Goal: Task Accomplishment & Management: Manage account settings

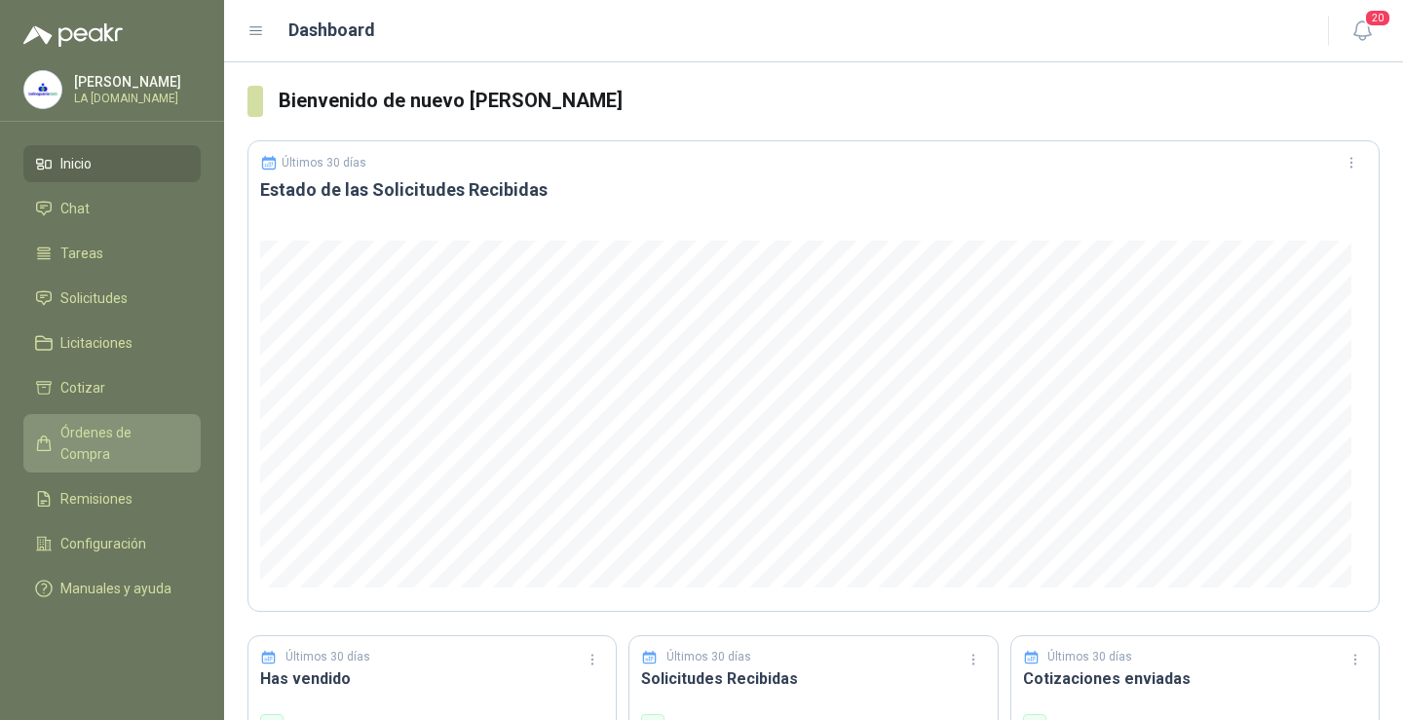
click at [100, 440] on span "Órdenes de Compra" at bounding box center [121, 443] width 122 height 43
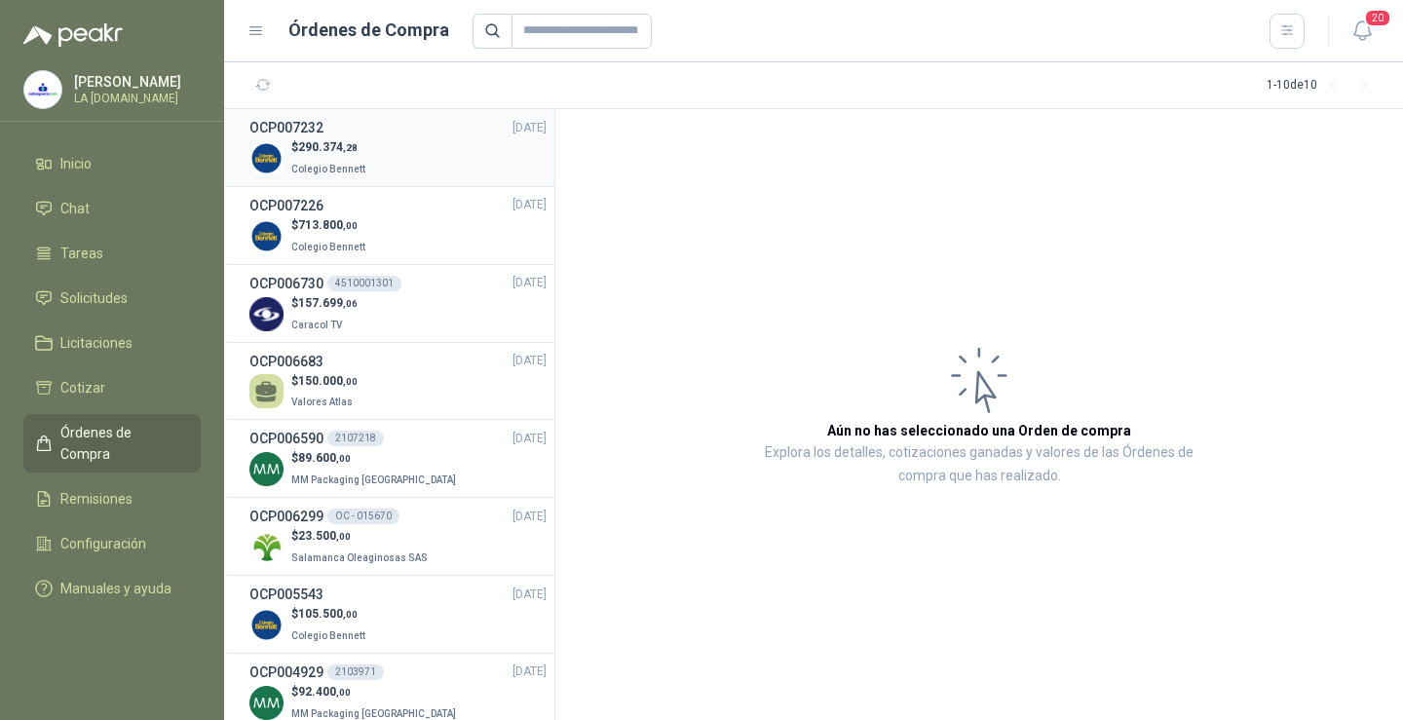
click at [436, 164] on div "$ 290.374 ,28 Colegio [PERSON_NAME]" at bounding box center [397, 158] width 297 height 40
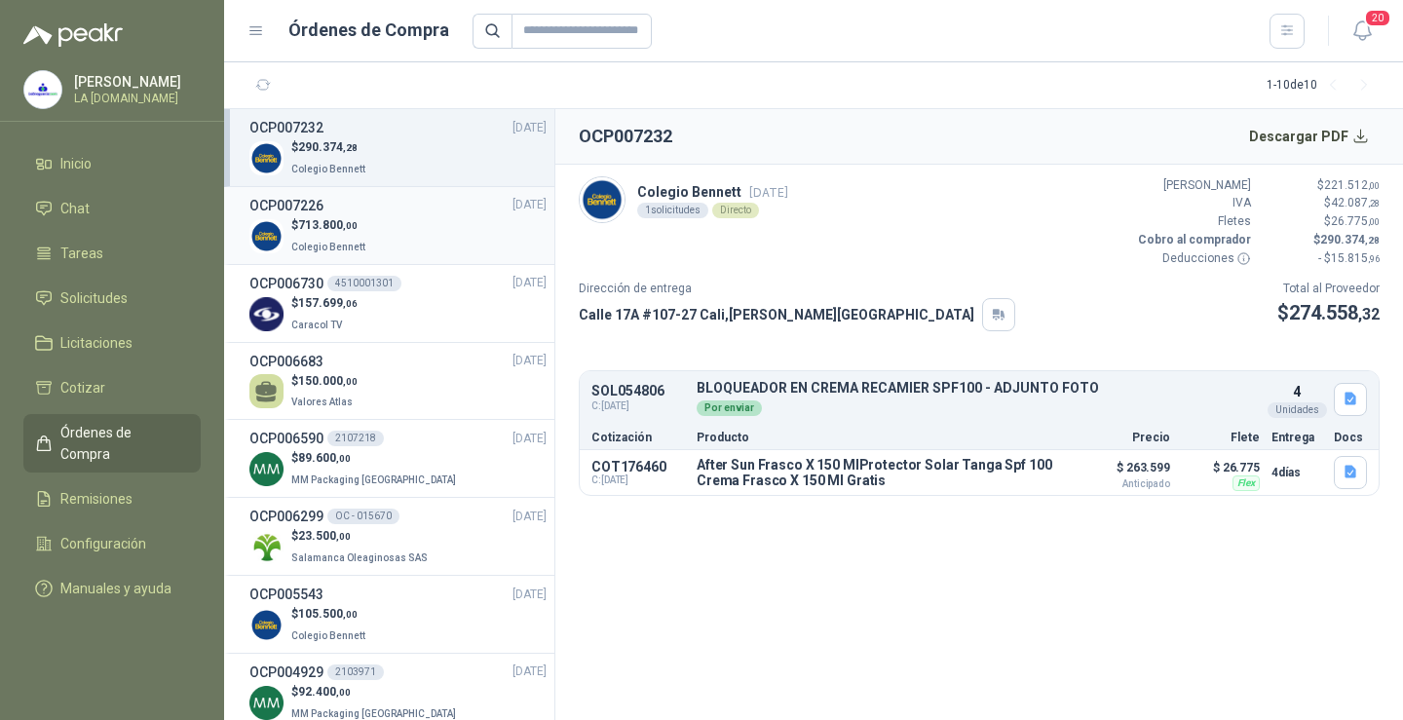
click at [416, 217] on div "$ 713.800 ,00 Colegio [PERSON_NAME]" at bounding box center [397, 236] width 297 height 40
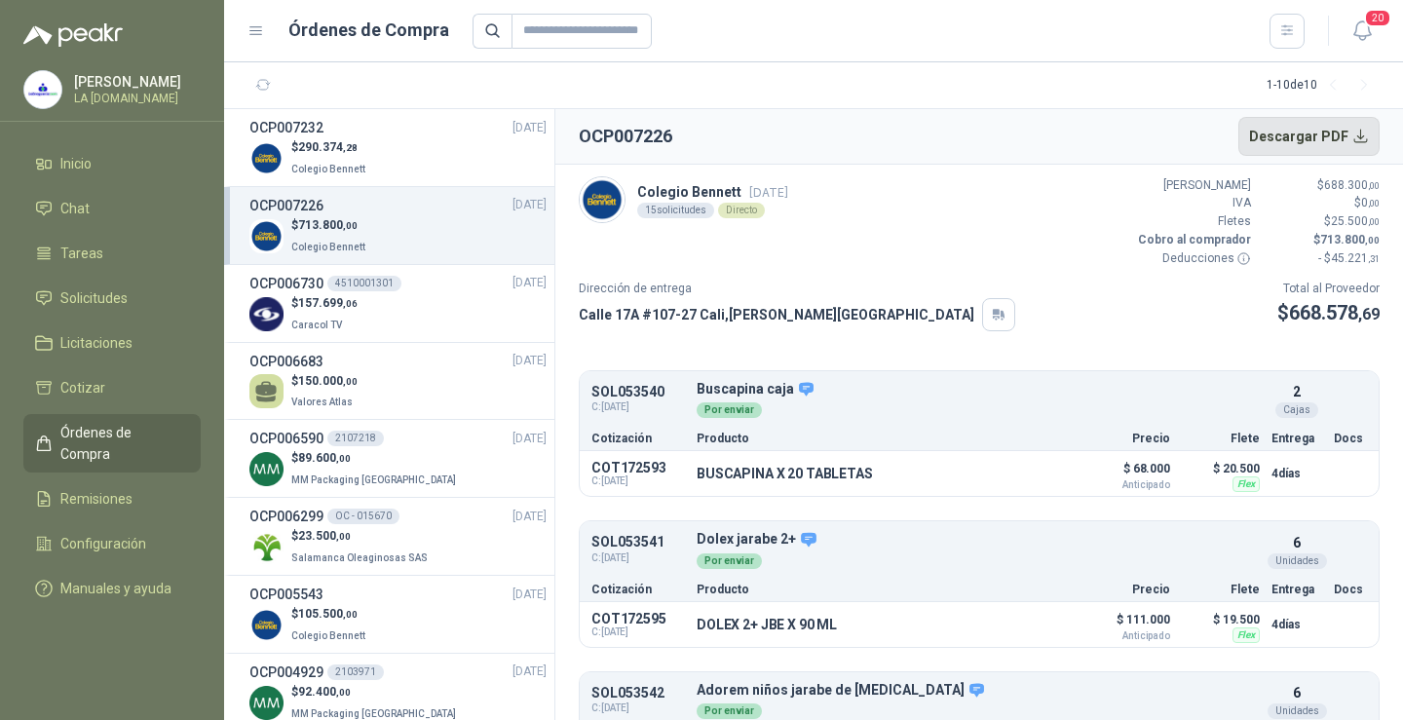
click at [1289, 140] on button "Descargar PDF" at bounding box center [1310, 136] width 142 height 39
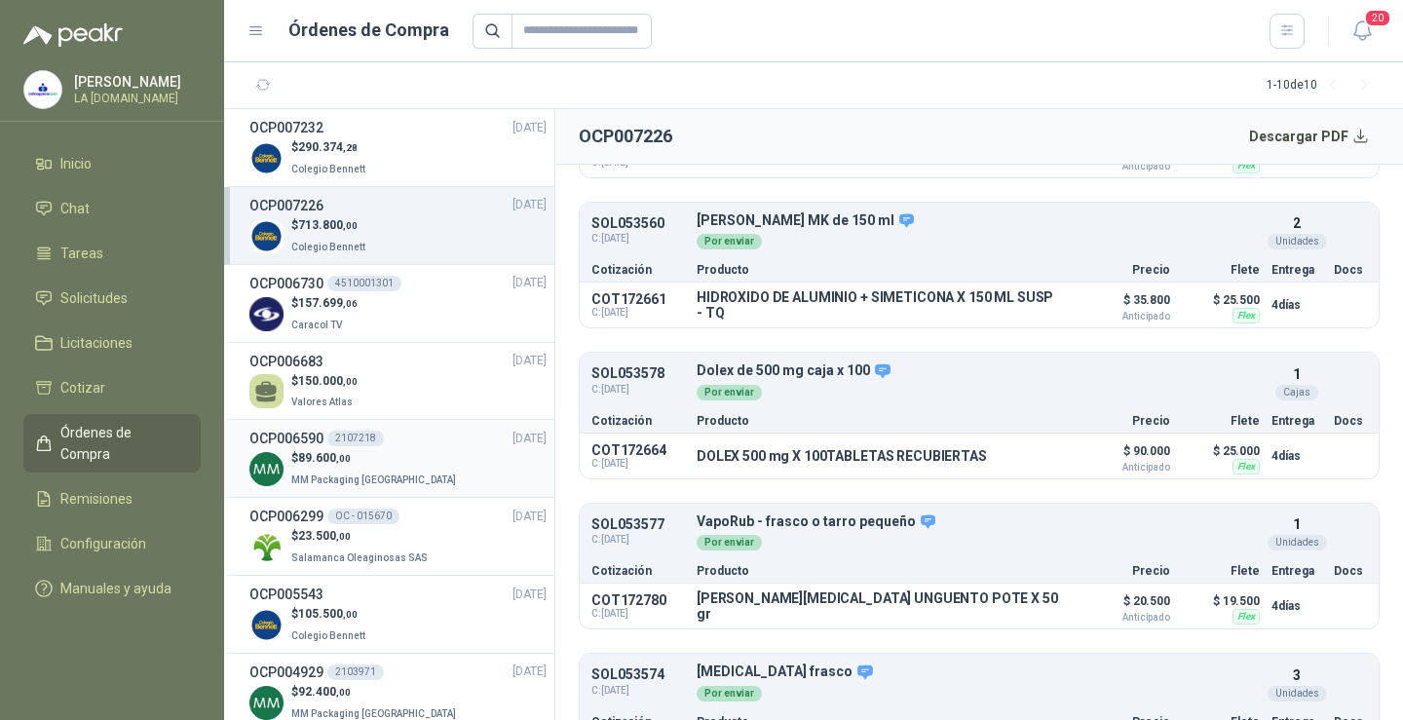
scroll to position [193, 0]
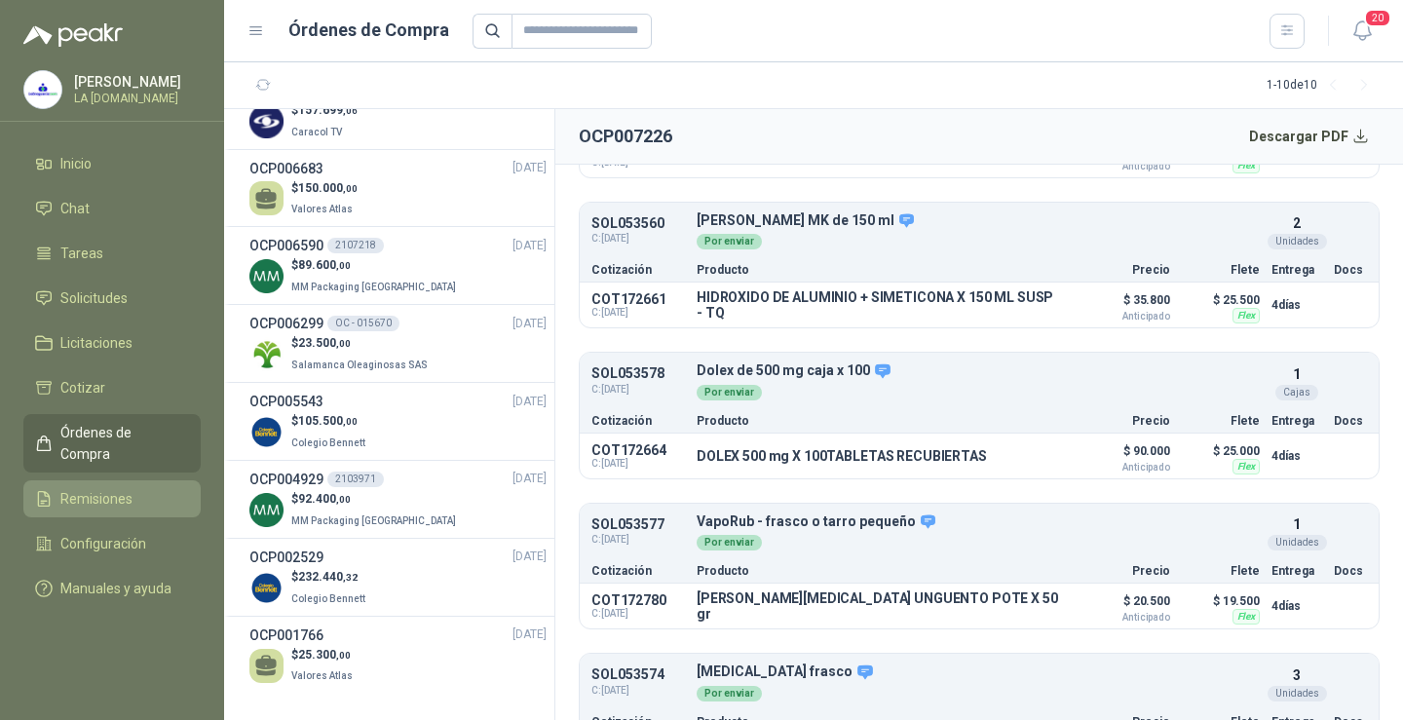
click at [103, 480] on link "Remisiones" at bounding box center [111, 498] width 177 height 37
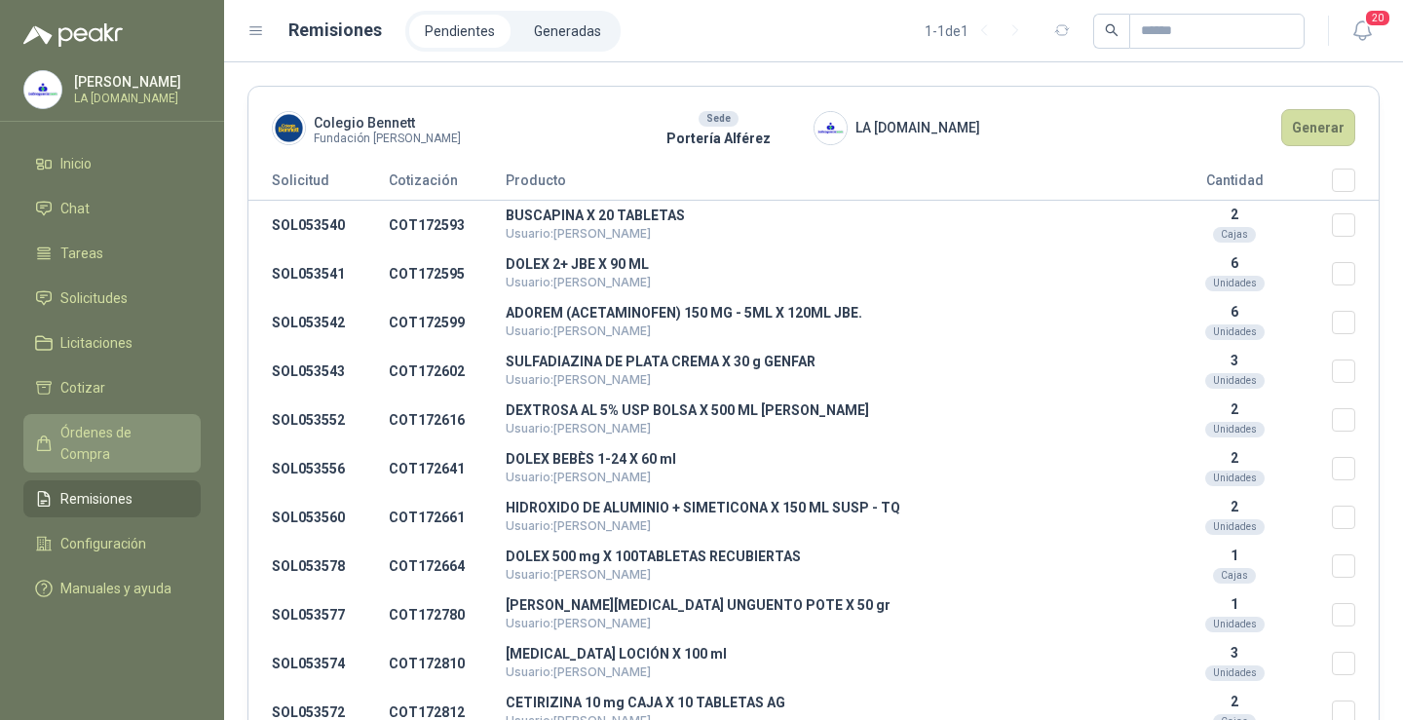
click at [95, 416] on link "Órdenes de Compra" at bounding box center [111, 443] width 177 height 58
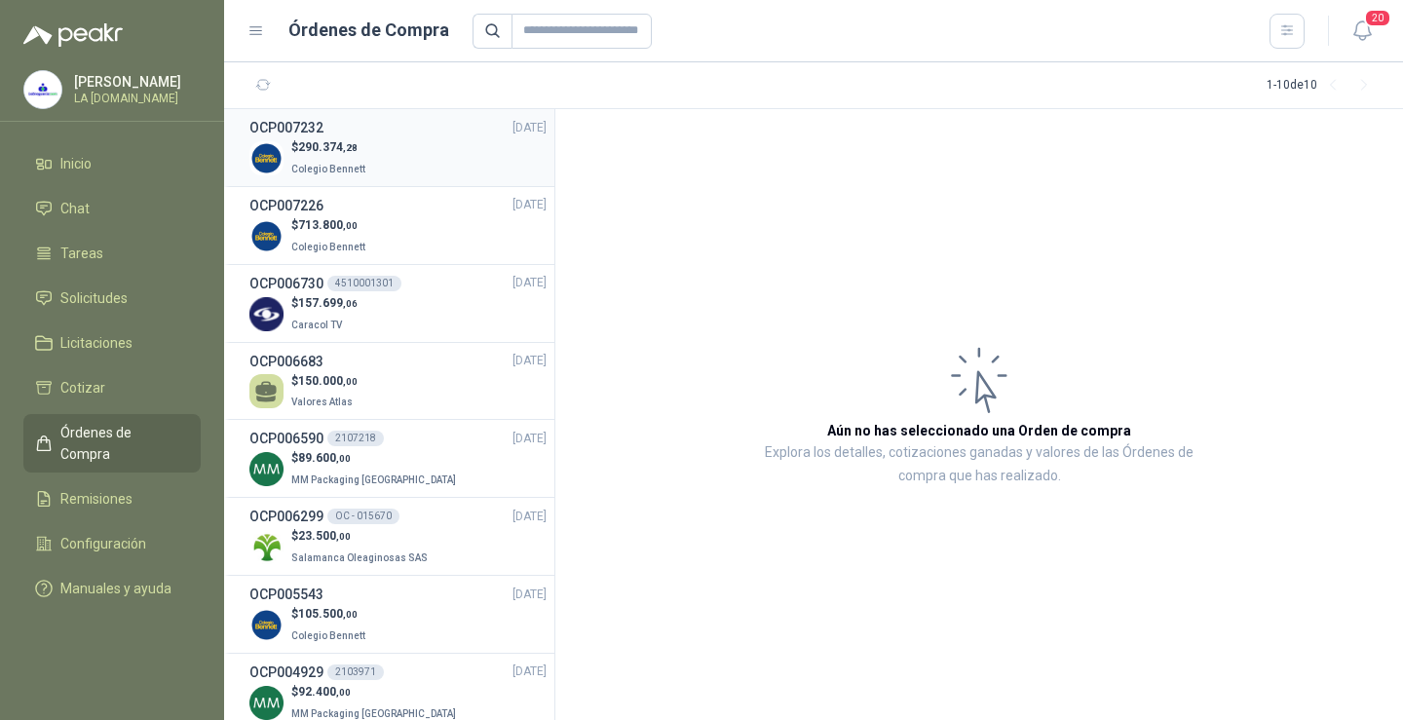
click at [396, 158] on div "$ 290.374 ,28 Colegio [PERSON_NAME]" at bounding box center [397, 158] width 297 height 40
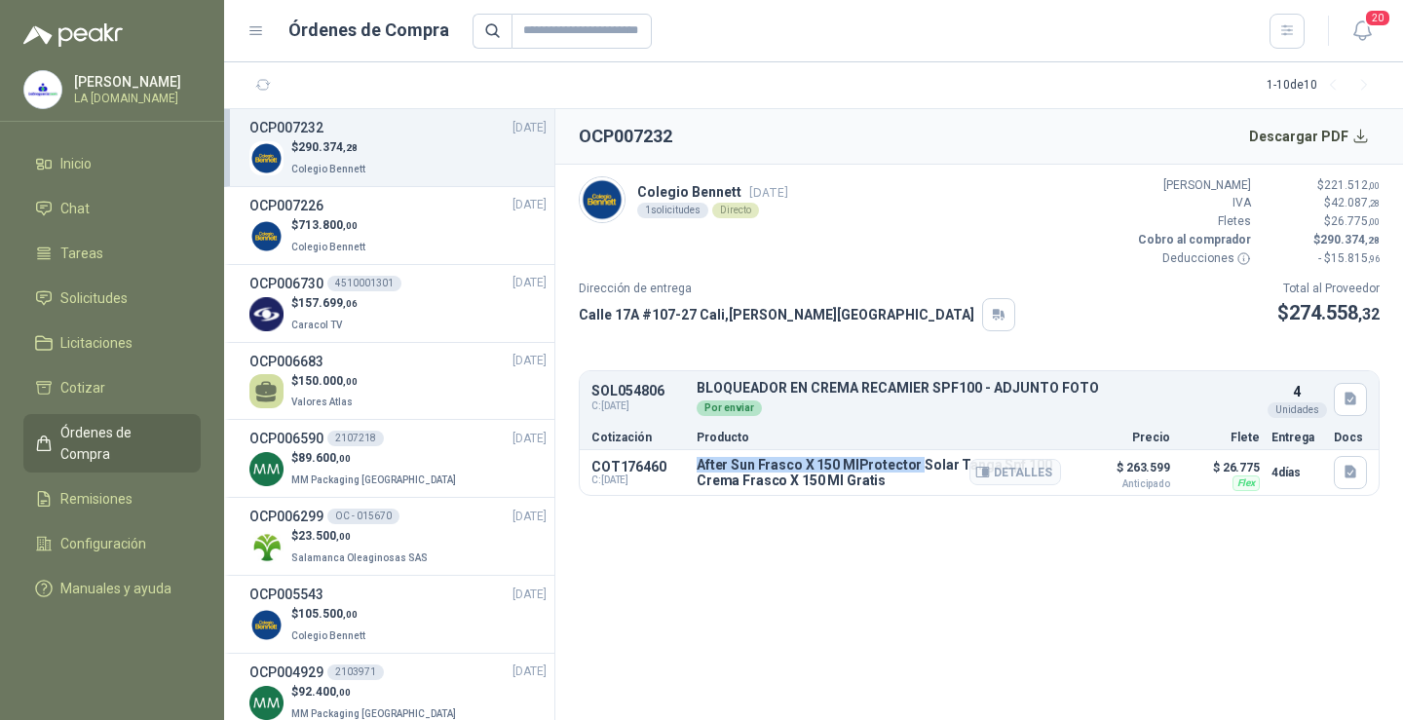
drag, startPoint x: 711, startPoint y: 466, endPoint x: 917, endPoint y: 466, distance: 205.6
click at [917, 466] on div "COT176460 C: [DATE] After Sun Frasco X 150 MlProtector Solar Tanga Spf 100 Crem…" at bounding box center [979, 472] width 799 height 45
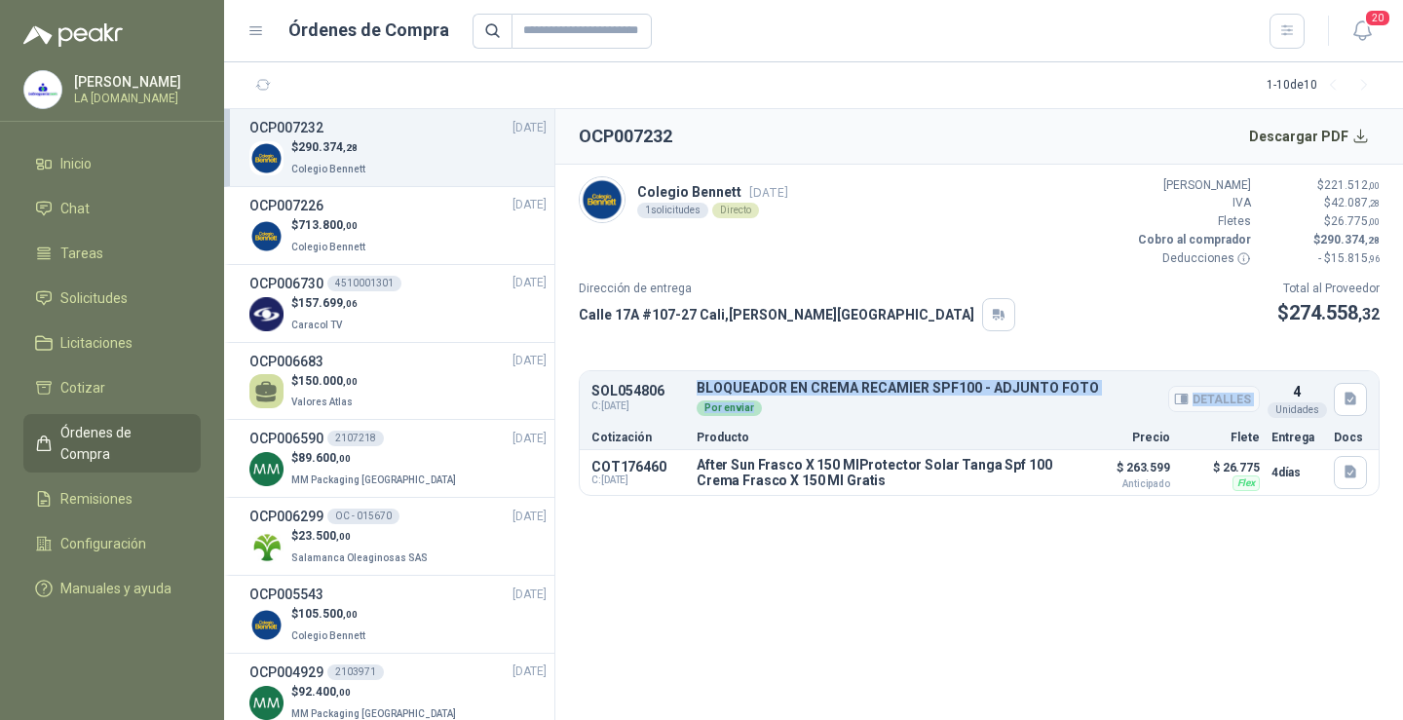
drag, startPoint x: 697, startPoint y: 390, endPoint x: 983, endPoint y: 415, distance: 287.6
click at [1042, 397] on div "BLOQUEADOR EN CREMA RECAMIER SPF100 - ADJUNTO FOTO Detalles Por enviar" at bounding box center [978, 399] width 563 height 36
drag, startPoint x: 898, startPoint y: 595, endPoint x: 867, endPoint y: 566, distance: 42.0
click at [897, 595] on section "OCP007232 Descargar PDF Colegio [PERSON_NAME] [DATE] 1 solicitudes Directo Valo…" at bounding box center [979, 414] width 848 height 611
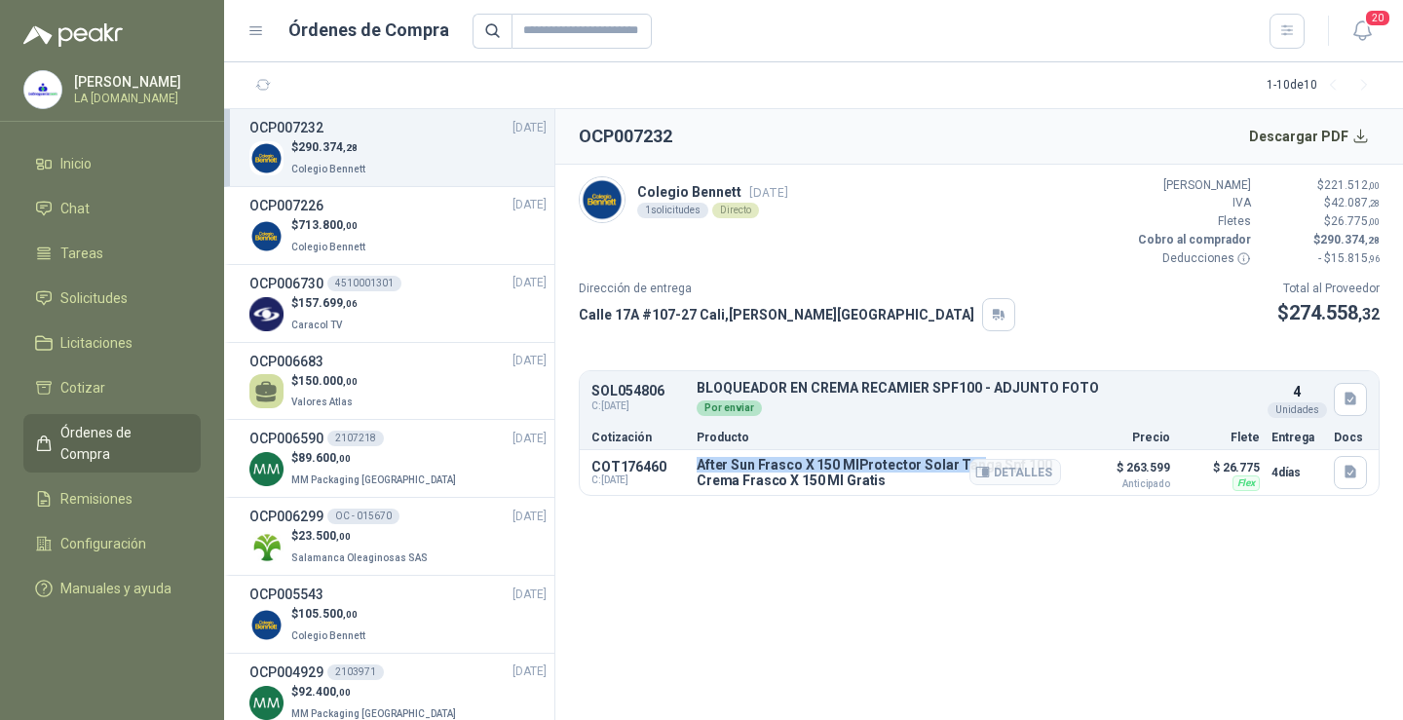
drag, startPoint x: 698, startPoint y: 463, endPoint x: 968, endPoint y: 472, distance: 270.1
click at [968, 472] on p "After Sun Frasco X 150 MlProtector Solar Tanga Spf 100 Crema Frasco X 150 Ml Gr…" at bounding box center [879, 472] width 364 height 31
copy p "After Sun Frasco X 150 MlProtector Solar Tan"
click at [1345, 469] on icon "button" at bounding box center [1351, 472] width 17 height 17
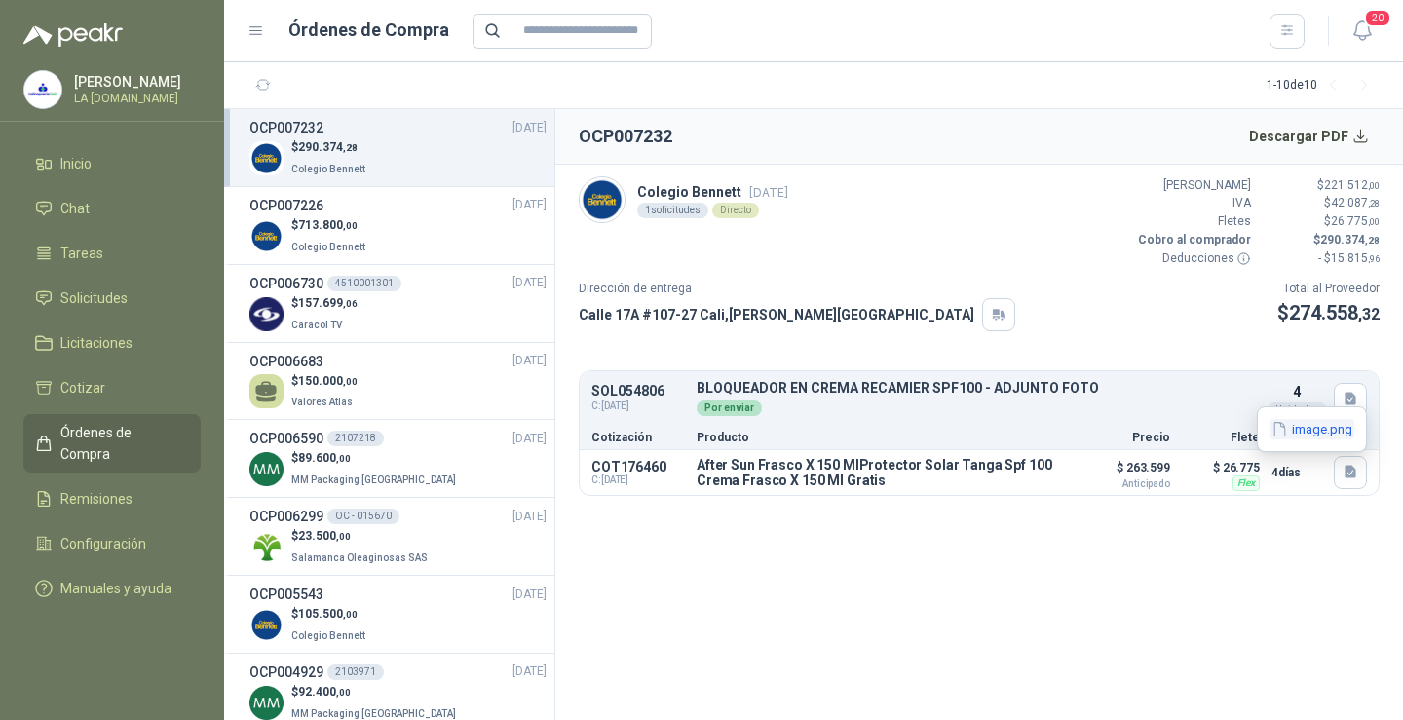
click at [1318, 432] on button "image.png" at bounding box center [1312, 429] width 85 height 20
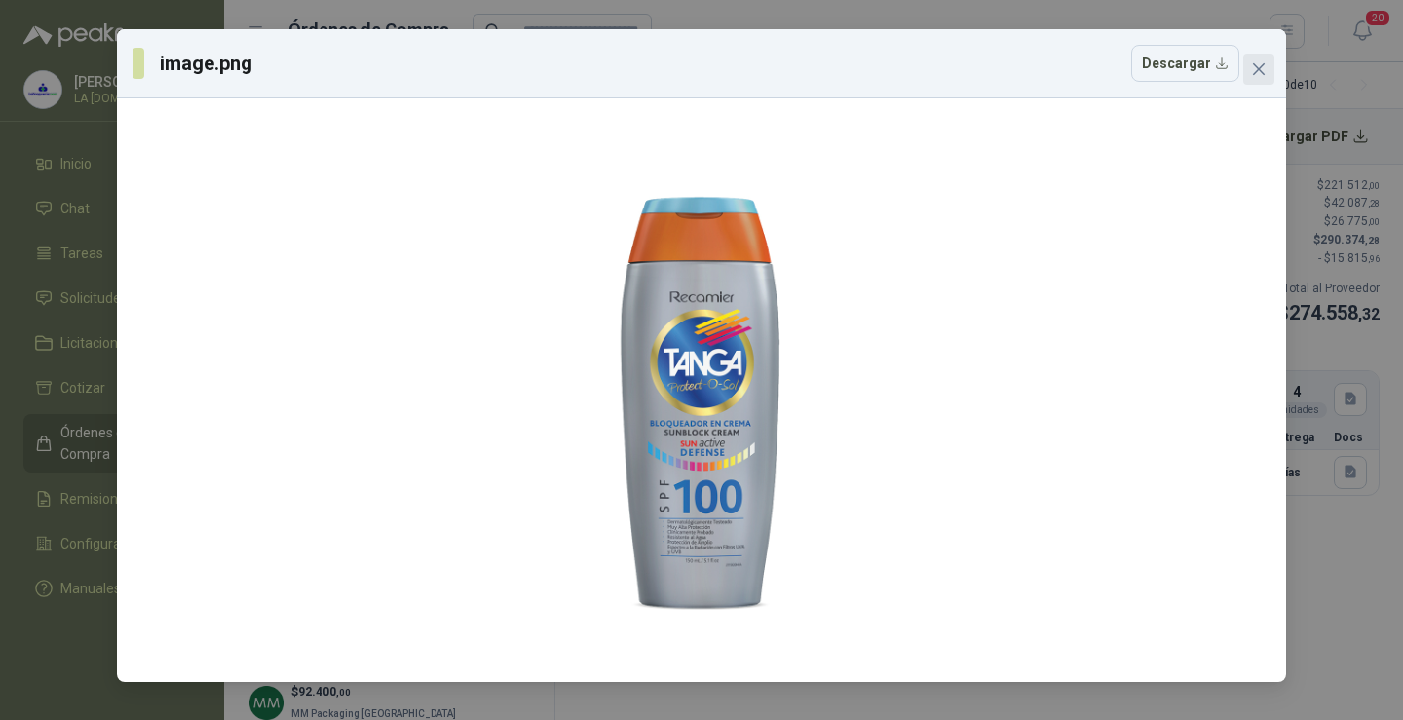
click at [1251, 79] on button "Close" at bounding box center [1259, 69] width 31 height 31
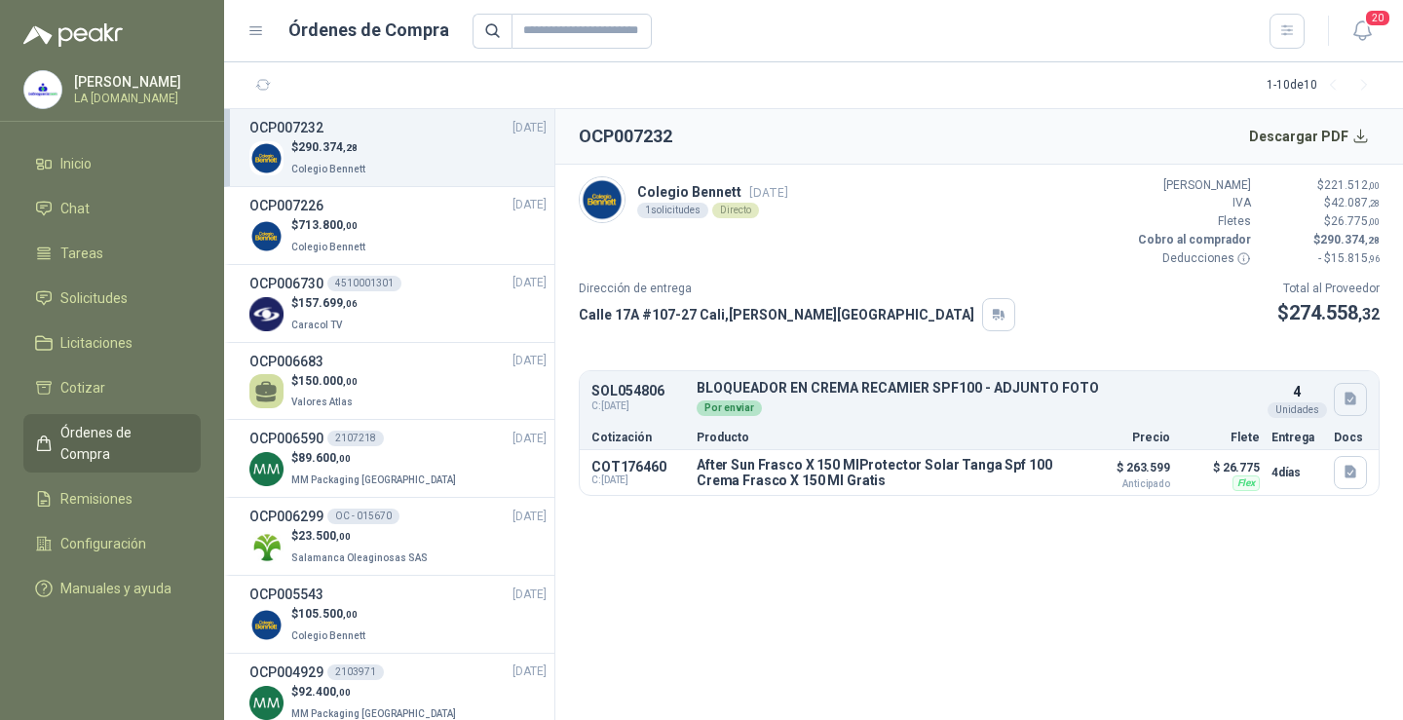
click at [1351, 400] on icon "button" at bounding box center [1351, 399] width 12 height 13
click at [1321, 350] on button "image.png" at bounding box center [1312, 356] width 85 height 20
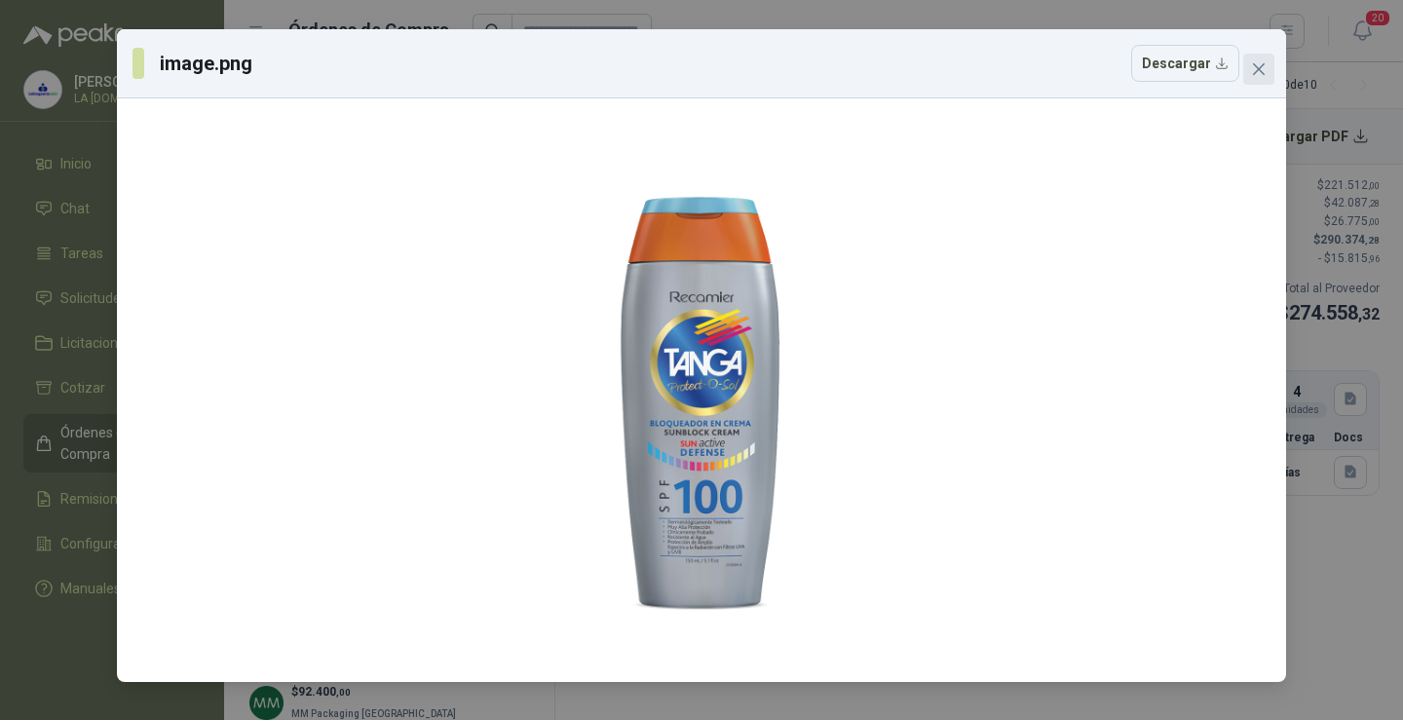
click at [1269, 70] on span "Close" at bounding box center [1259, 69] width 31 height 16
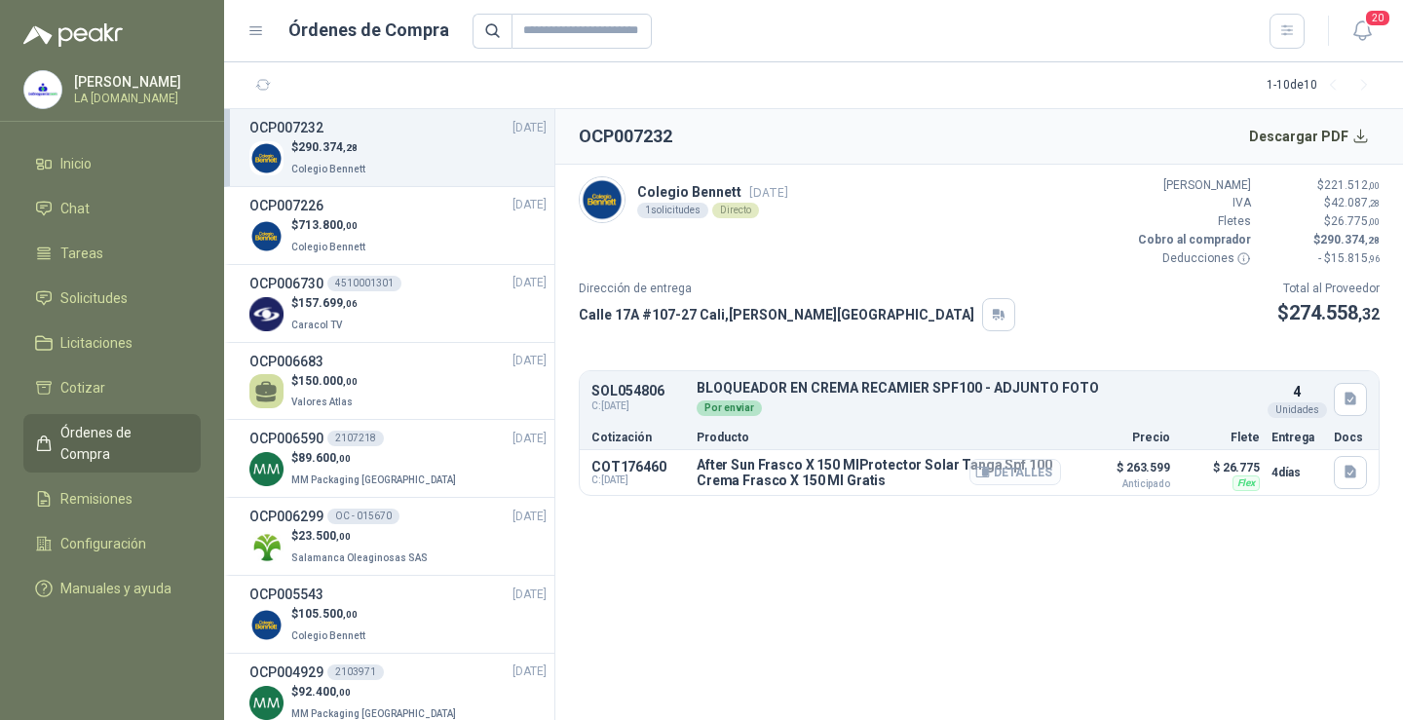
click at [990, 475] on icon "button" at bounding box center [983, 472] width 15 height 15
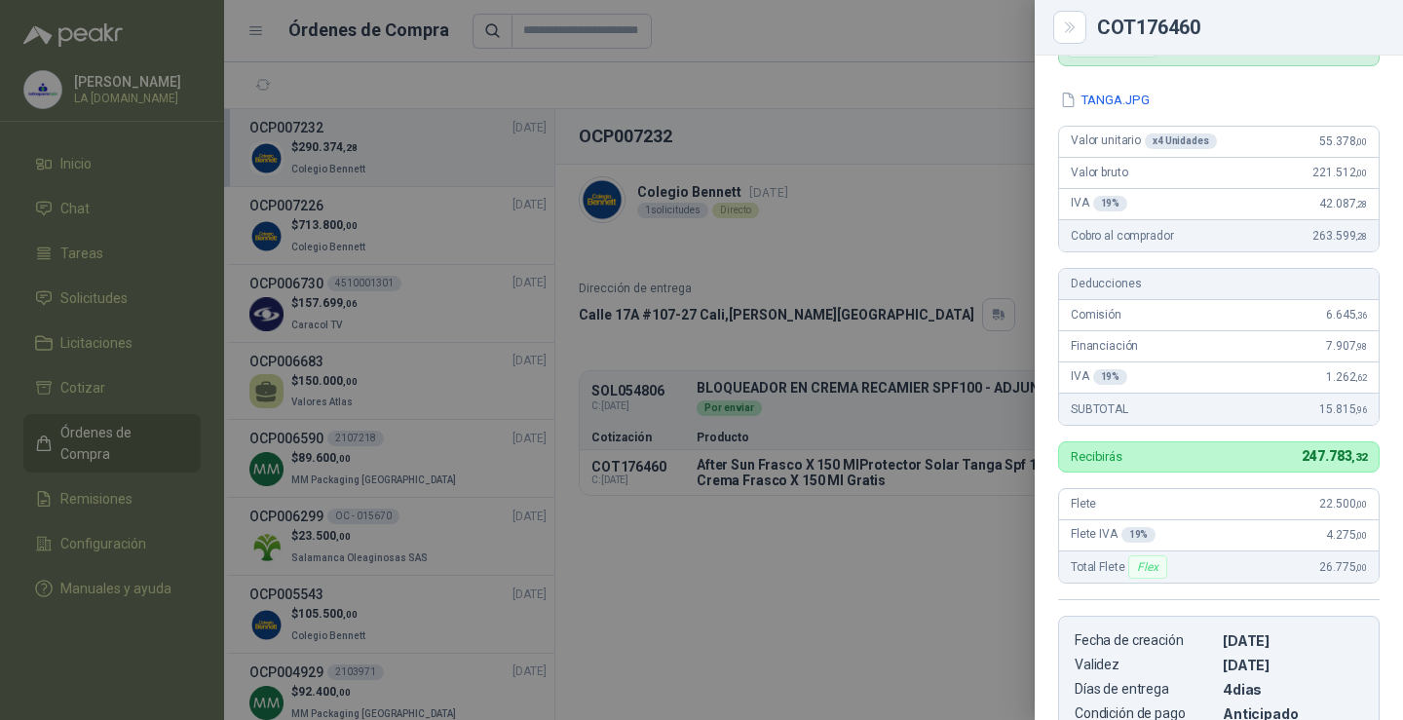
scroll to position [122, 0]
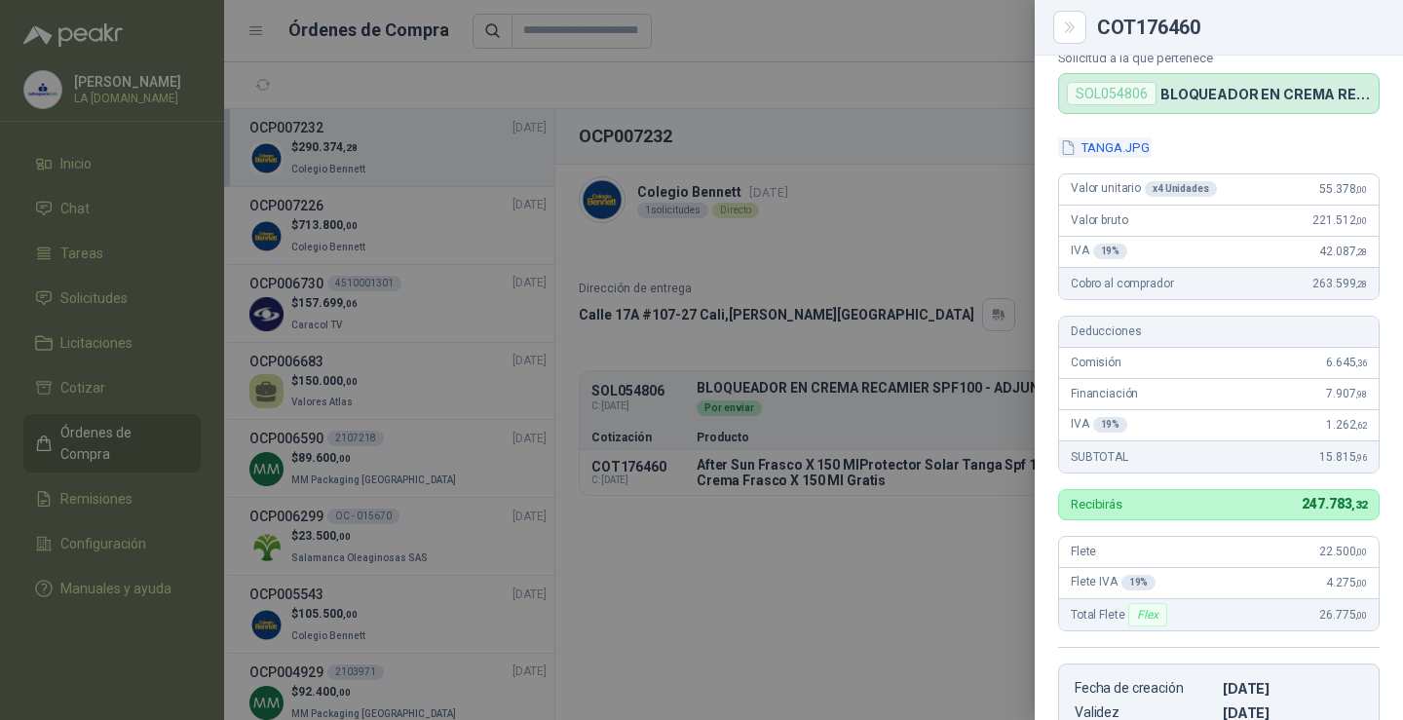
click at [1107, 144] on button "TANGA.JPG" at bounding box center [1105, 147] width 94 height 20
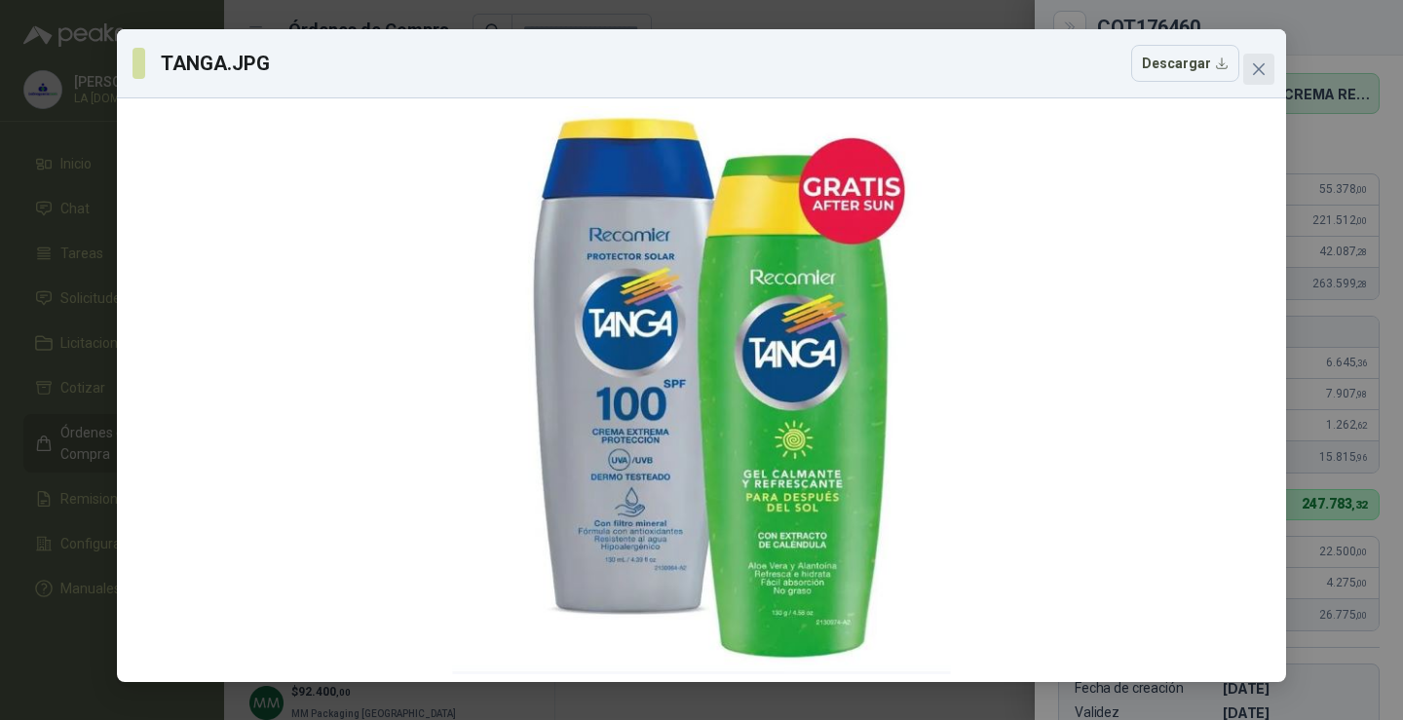
click at [1261, 75] on icon "close" at bounding box center [1259, 69] width 16 height 16
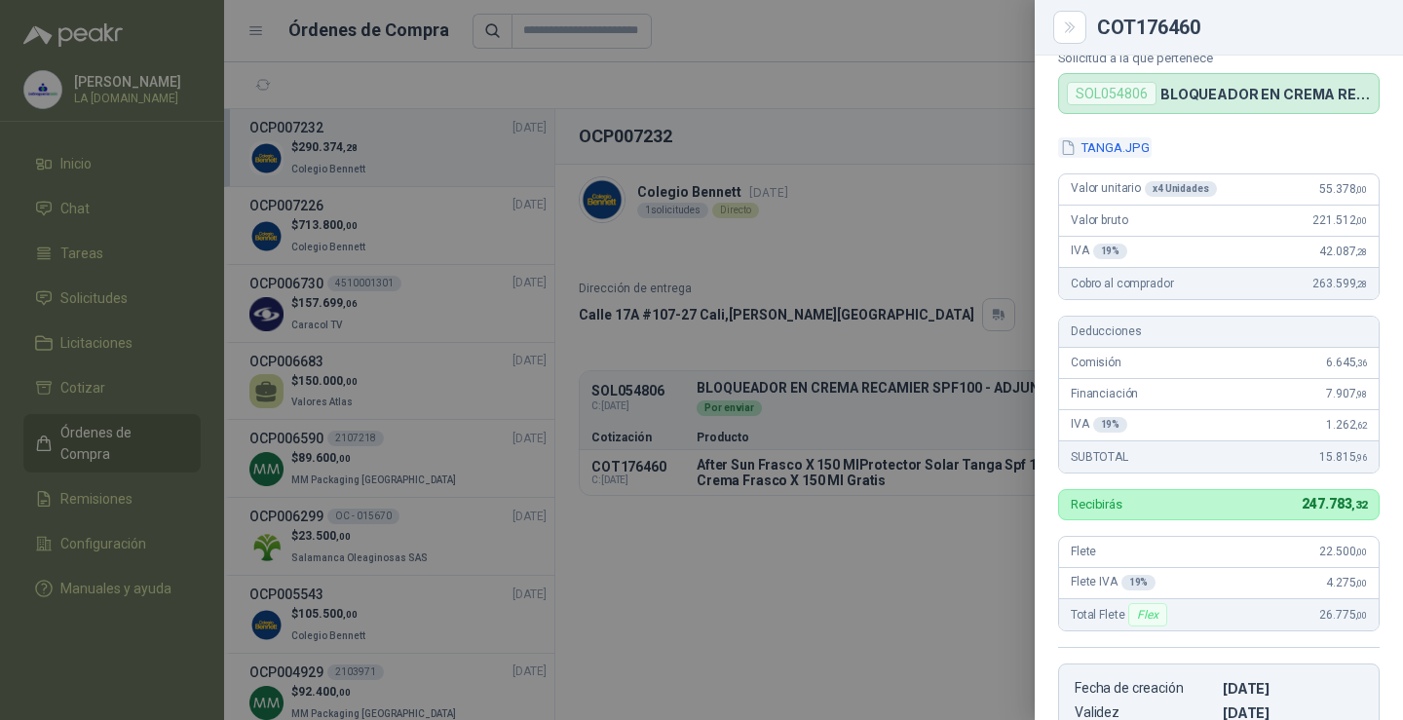
click at [1129, 146] on button "TANGA.JPG" at bounding box center [1105, 147] width 94 height 20
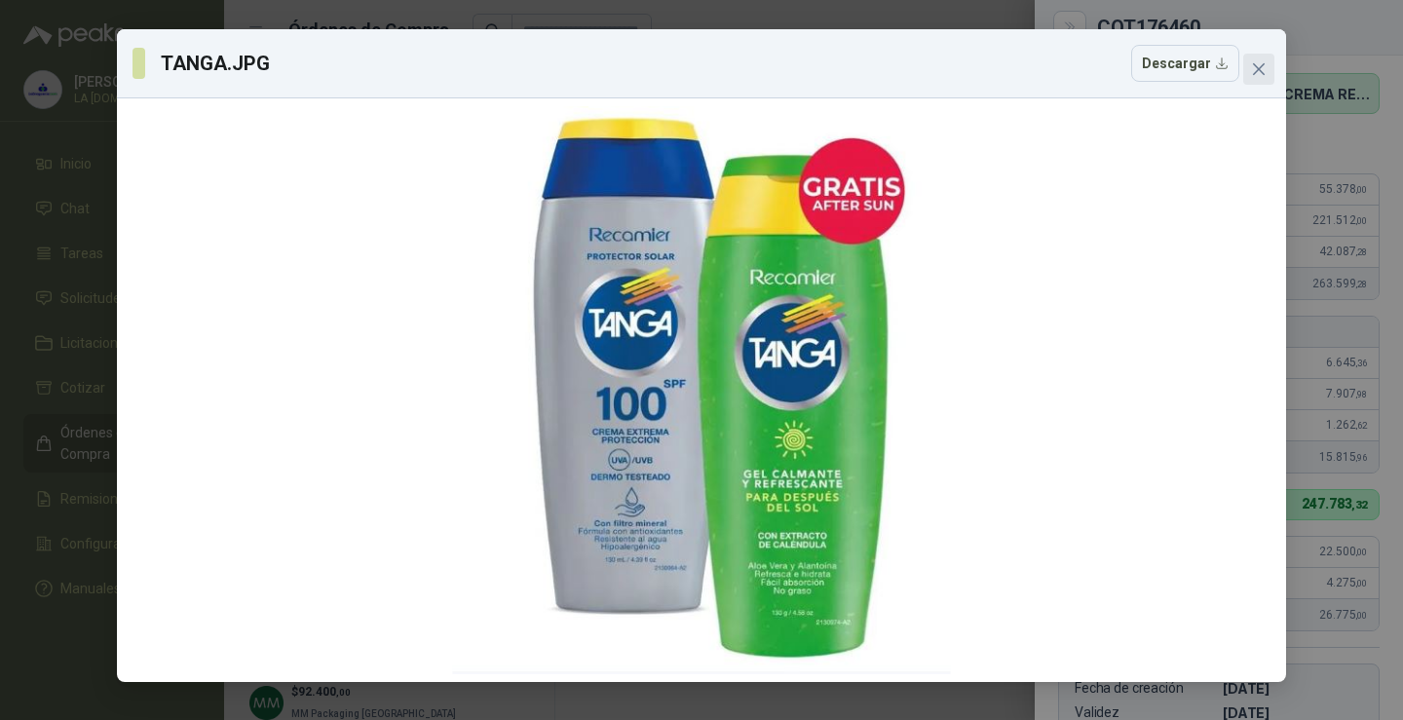
click at [1269, 72] on span "Close" at bounding box center [1259, 69] width 31 height 16
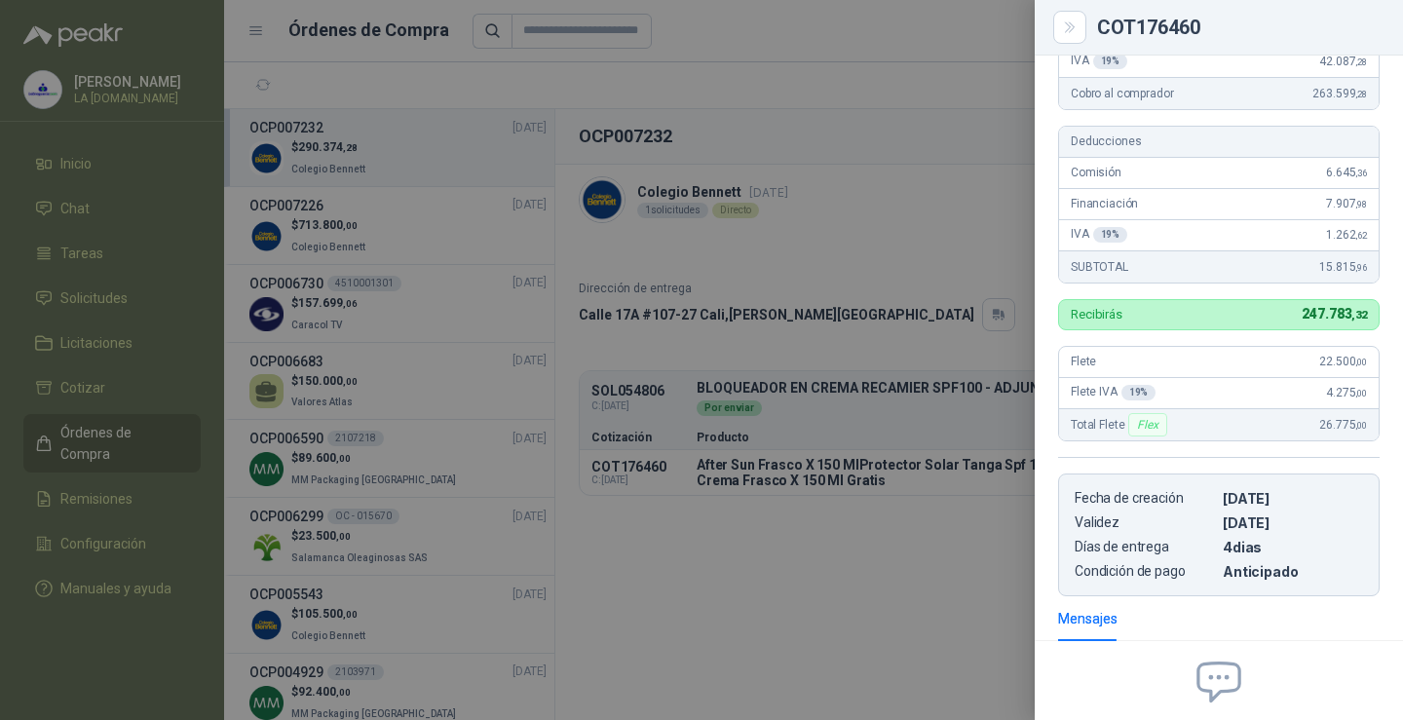
scroll to position [414, 0]
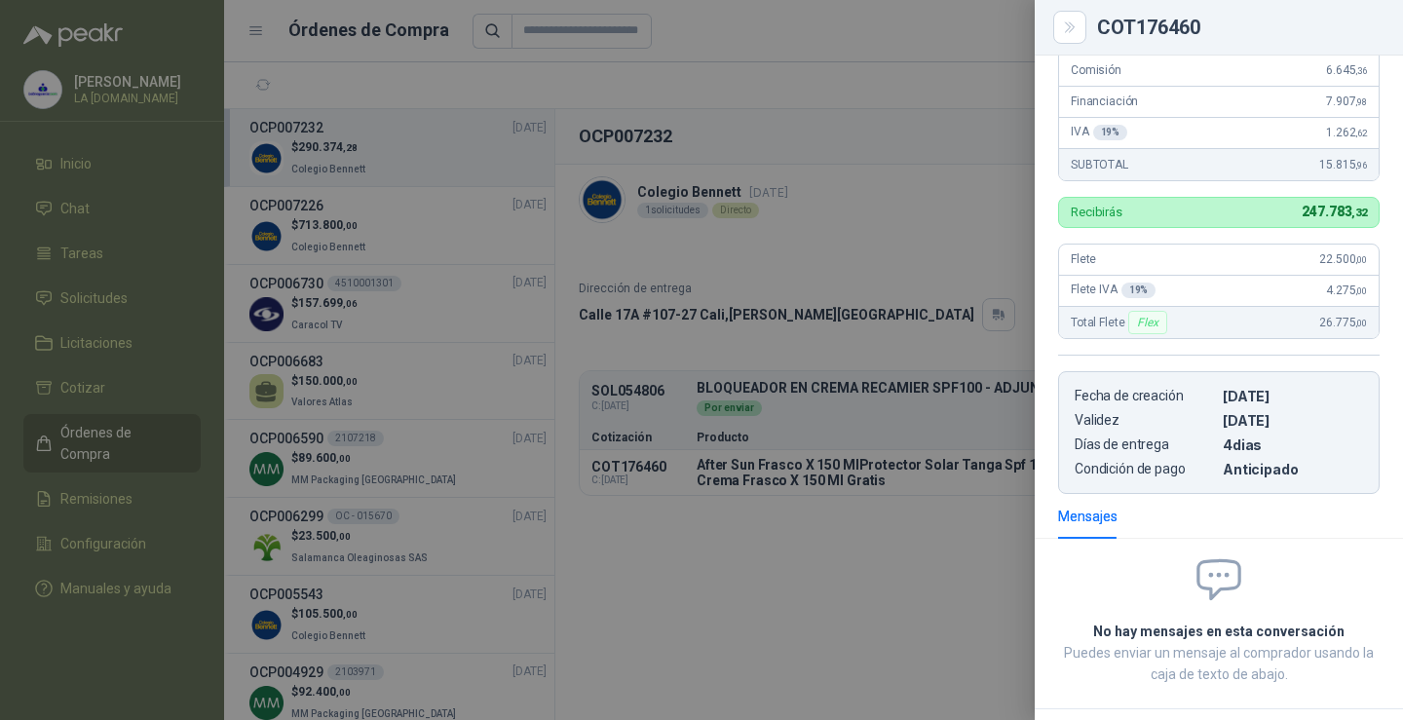
click at [995, 537] on div at bounding box center [701, 360] width 1403 height 720
